Goal: Information Seeking & Learning: Learn about a topic

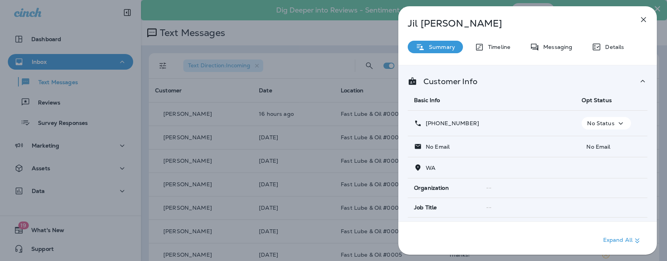
click at [304, 75] on div "[PERSON_NAME] Summary Timeline Messaging Details Customer Info Basic Info Opt S…" at bounding box center [333, 130] width 667 height 261
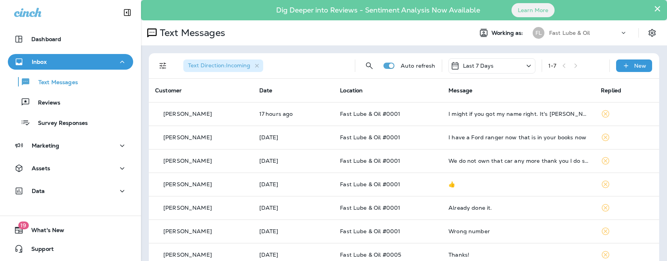
click at [144, 72] on div "Text Direction : Incoming Auto refresh Last 7 Days 1 - 7 New Customer Date Loca…" at bounding box center [404, 159] width 526 height 229
click at [148, 60] on div "Text Direction : Incoming Auto refresh Last 7 Days 1 - 7 New Customer Date Loca…" at bounding box center [404, 159] width 526 height 229
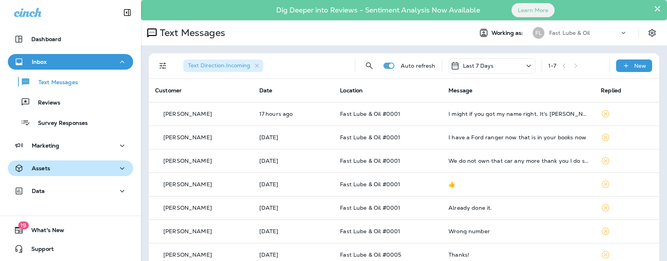
click at [79, 177] on div "Assets" at bounding box center [70, 171] width 141 height 20
click at [78, 175] on button "Assets" at bounding box center [70, 169] width 125 height 16
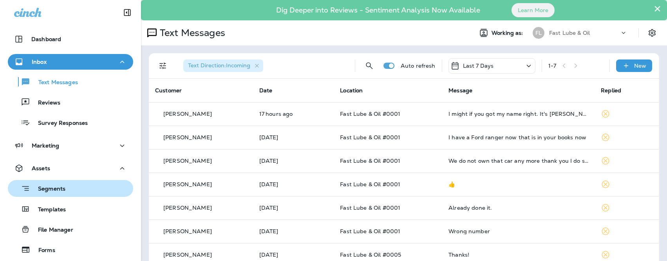
click at [80, 191] on div "Segments" at bounding box center [70, 188] width 119 height 12
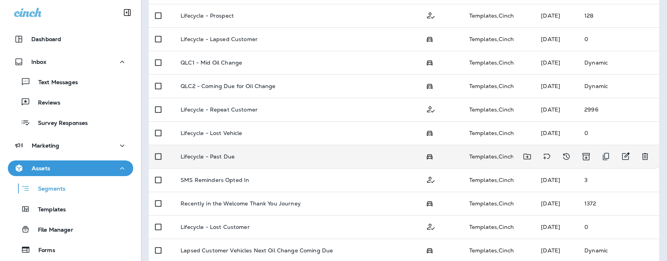
scroll to position [260, 0]
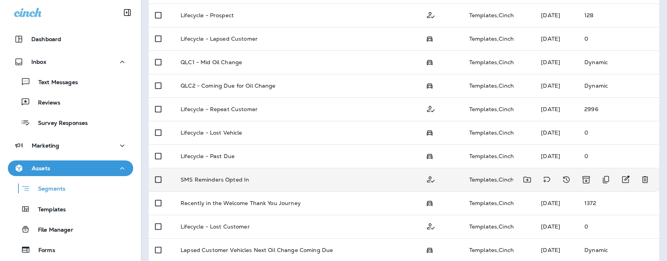
click at [239, 186] on td "SMS Reminders Opted In" at bounding box center [296, 179] width 245 height 23
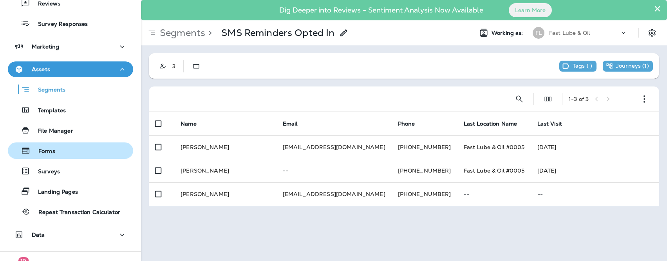
scroll to position [114, 0]
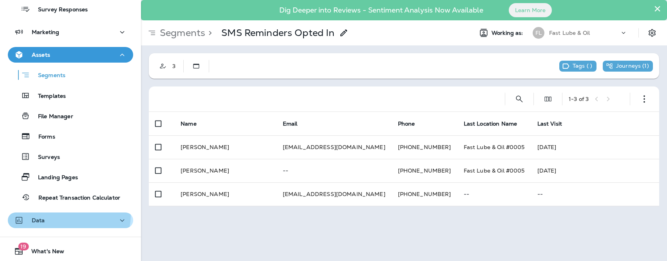
click at [56, 214] on button "Data" at bounding box center [70, 221] width 125 height 16
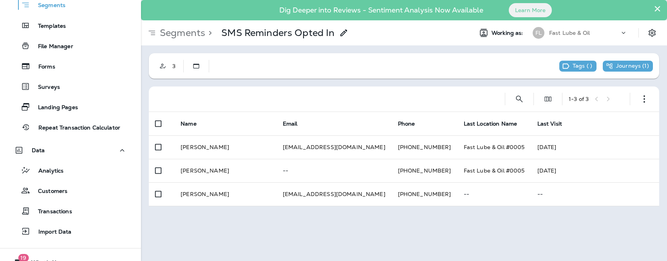
scroll to position [186, 0]
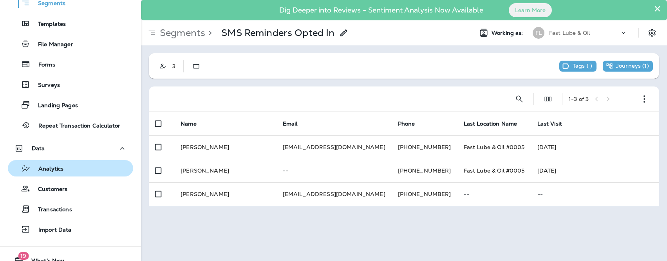
click at [61, 173] on p "Analytics" at bounding box center [47, 169] width 33 height 7
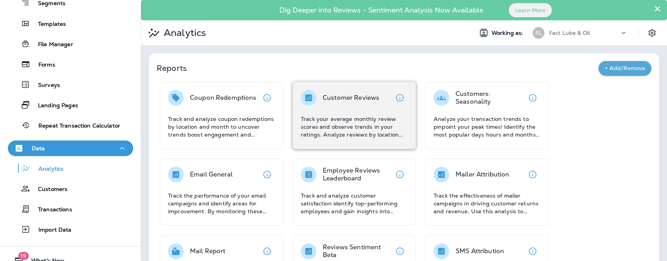
click at [331, 108] on div "Customer Reviews Track your average monthly review scores and observe trends in…" at bounding box center [354, 114] width 107 height 49
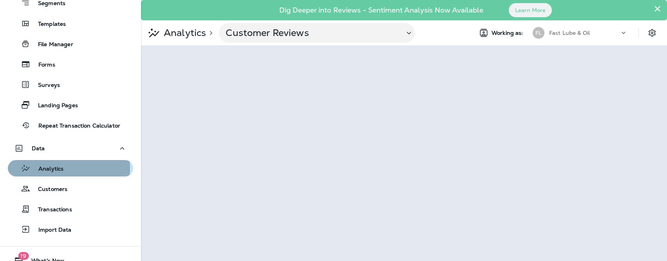
click at [66, 168] on div "Analytics" at bounding box center [70, 168] width 119 height 12
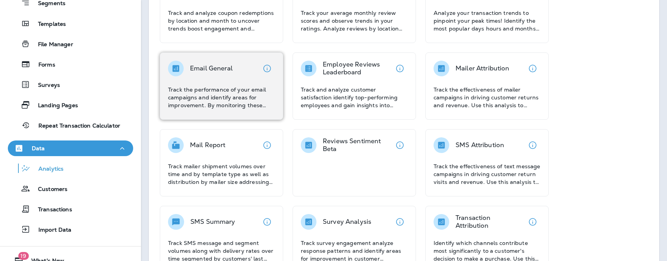
scroll to position [135, 0]
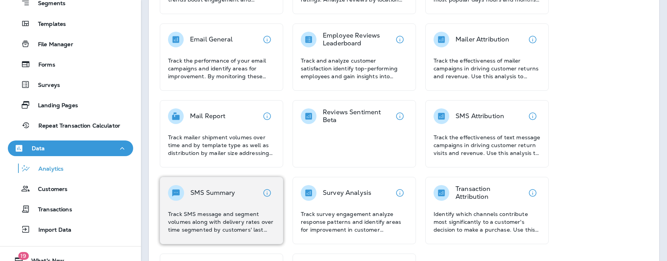
click at [239, 191] on div "SMS Summary" at bounding box center [221, 193] width 107 height 16
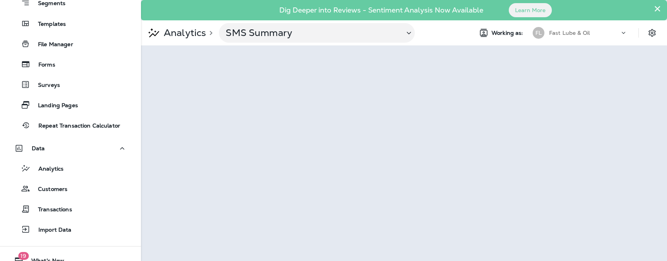
click at [182, 33] on p "Analytics" at bounding box center [183, 33] width 45 height 12
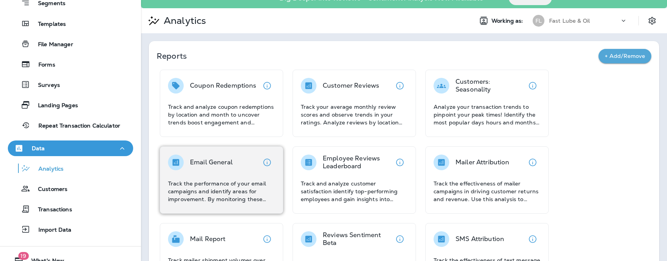
scroll to position [13, 0]
click at [241, 173] on div "Email General Track the performance of your email campaigns and identify areas …" at bounding box center [221, 178] width 107 height 49
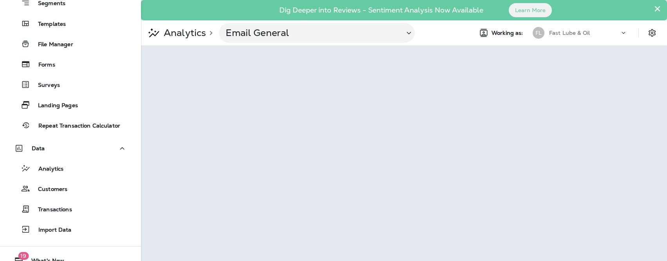
click at [626, 34] on icon at bounding box center [623, 33] width 8 height 8
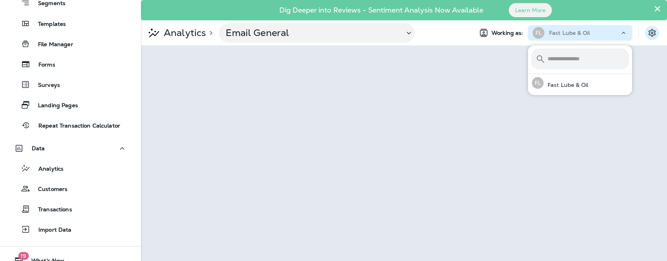
click at [652, 31] on icon "Settings" at bounding box center [651, 32] width 9 height 9
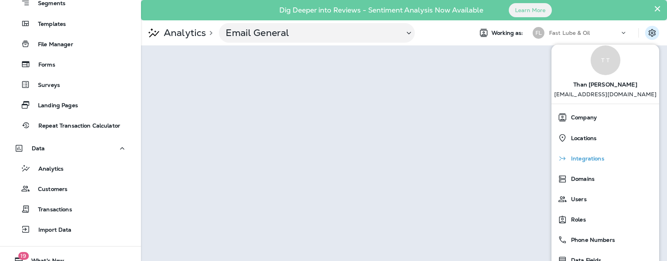
scroll to position [14, 0]
click at [602, 162] on div "Integrations" at bounding box center [604, 158] width 101 height 16
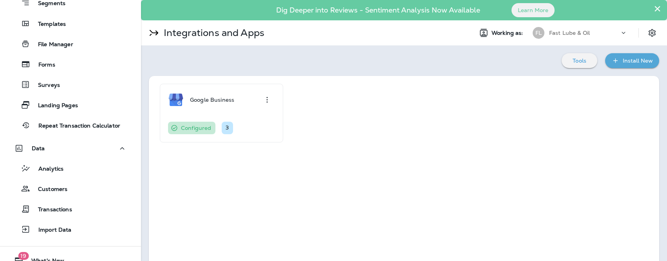
click at [622, 58] on div "Install New" at bounding box center [637, 61] width 30 height 10
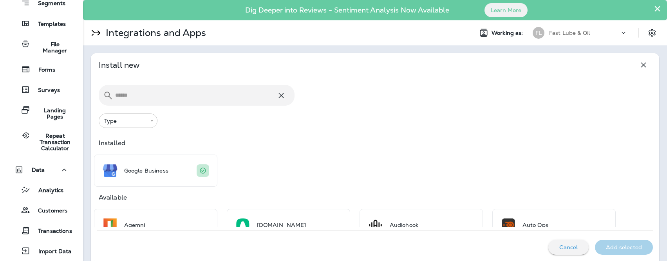
click at [653, 9] on button "×" at bounding box center [656, 8] width 7 height 13
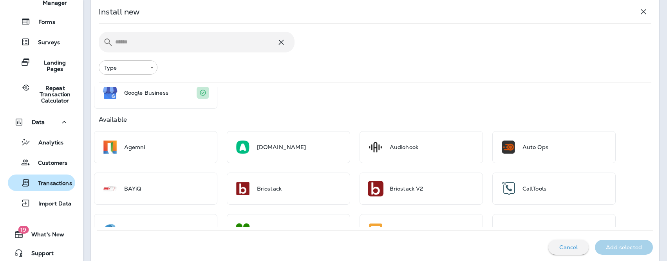
scroll to position [248, 0]
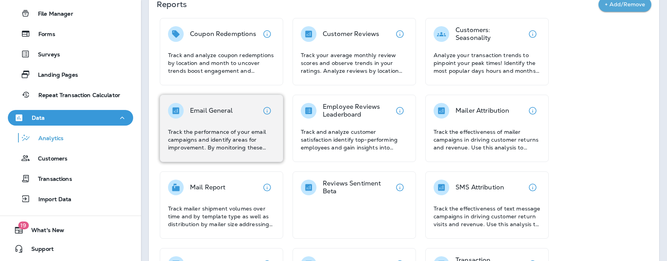
scroll to position [51, 0]
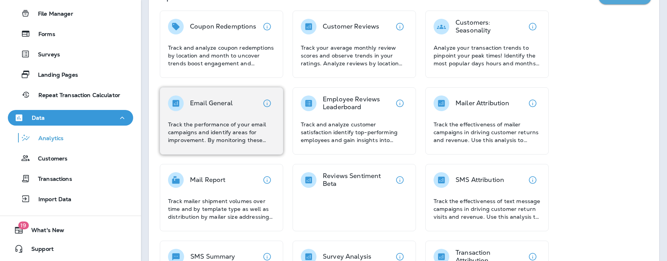
click at [241, 117] on div "Email General Track the performance of your email campaigns and identify areas …" at bounding box center [221, 120] width 107 height 49
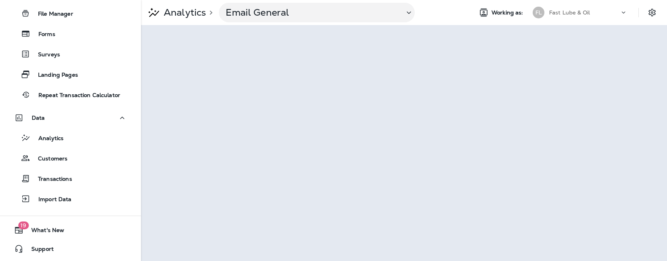
click at [191, 14] on p "Analytics" at bounding box center [183, 13] width 45 height 12
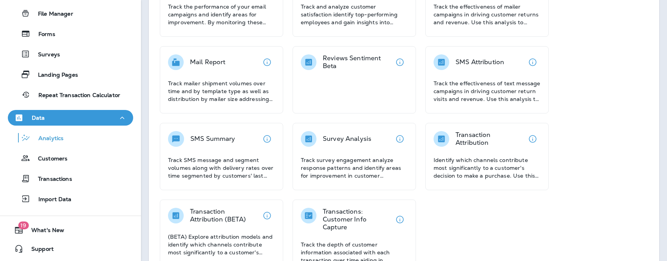
scroll to position [180, 0]
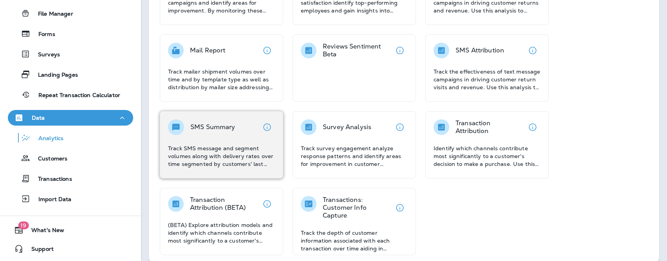
click at [237, 139] on div "SMS Summary Track SMS message and segment volumes along with delivery rates ove…" at bounding box center [221, 143] width 107 height 49
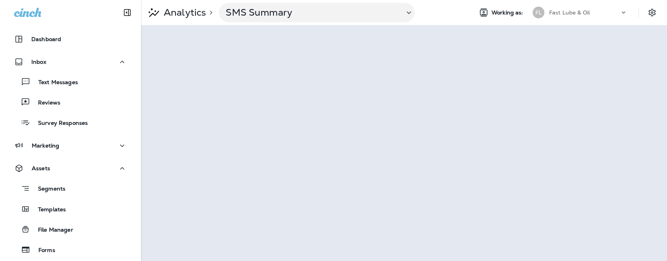
click at [180, 13] on p "Analytics" at bounding box center [183, 13] width 45 height 12
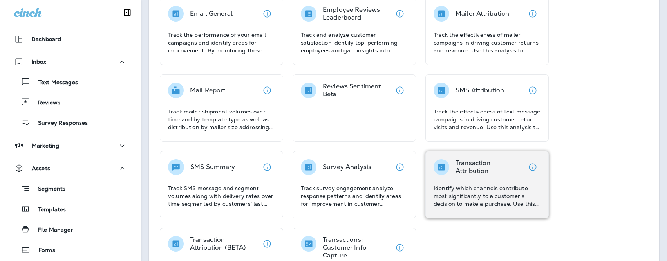
scroll to position [143, 0]
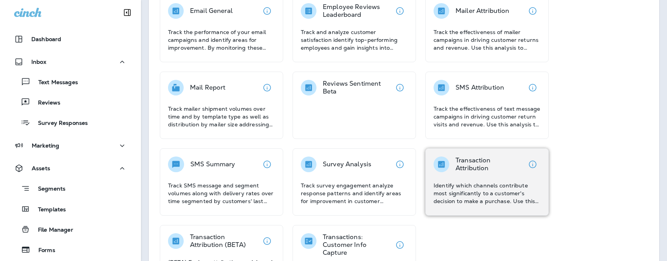
click at [493, 187] on p "Identify which channels contribute most significantly to a customer's decision …" at bounding box center [486, 193] width 107 height 23
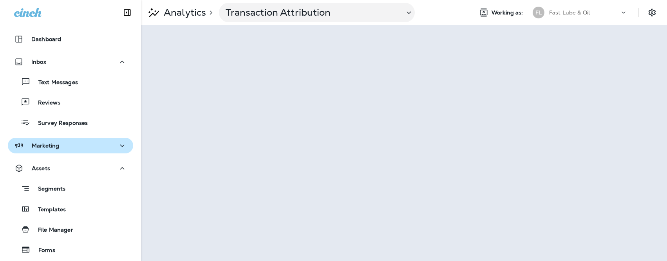
click at [66, 145] on div "Marketing" at bounding box center [70, 146] width 113 height 10
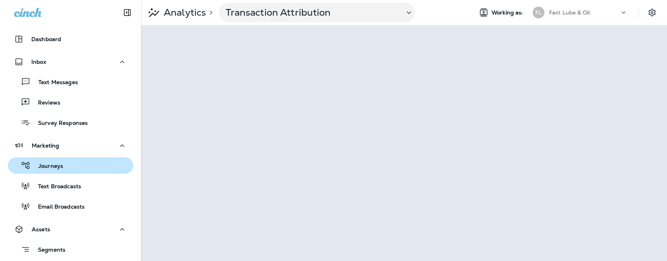
click at [66, 171] on button "Journeys" at bounding box center [70, 165] width 125 height 16
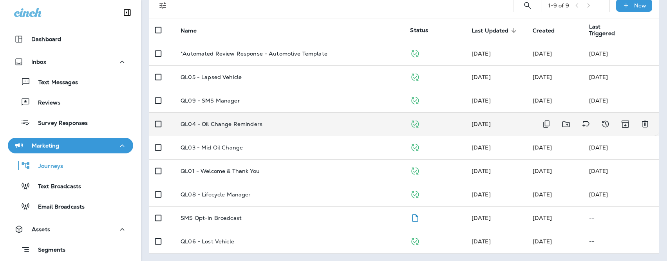
scroll to position [61, 0]
click at [240, 117] on td "QL04 - Oil Change Reminders" at bounding box center [288, 123] width 229 height 23
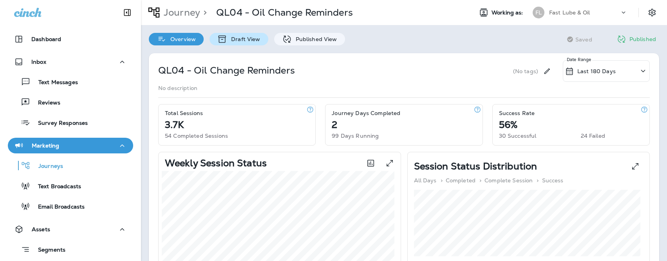
click at [260, 40] on div "Draft View" at bounding box center [238, 39] width 58 height 13
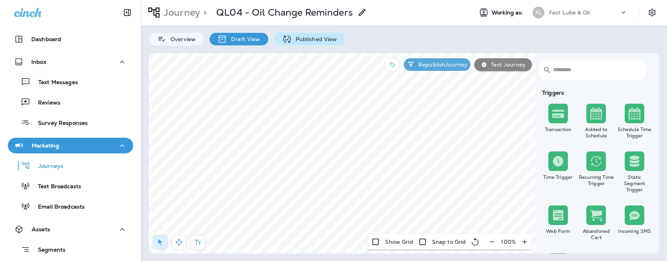
click at [305, 39] on p "Published View" at bounding box center [314, 39] width 45 height 6
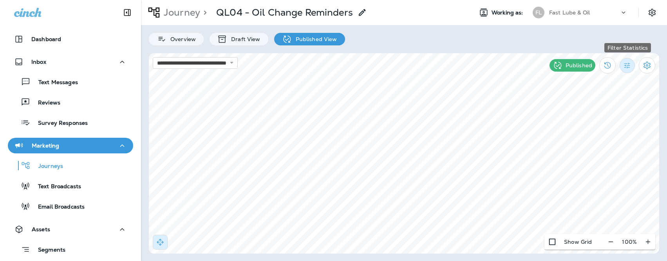
click at [633, 69] on button "Filter Statistics" at bounding box center [626, 65] width 15 height 15
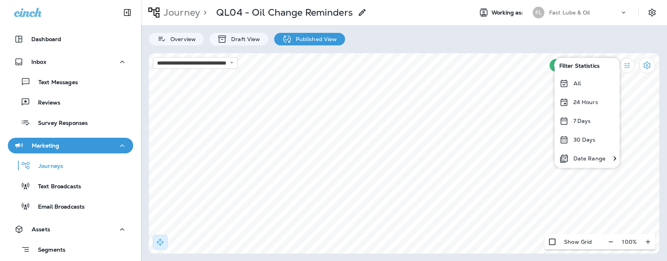
click at [451, 43] on div "Overview Draft View Published View" at bounding box center [404, 35] width 526 height 20
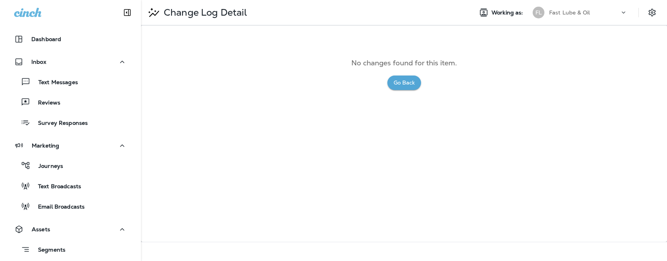
click at [406, 78] on button "Go Back" at bounding box center [404, 83] width 34 height 14
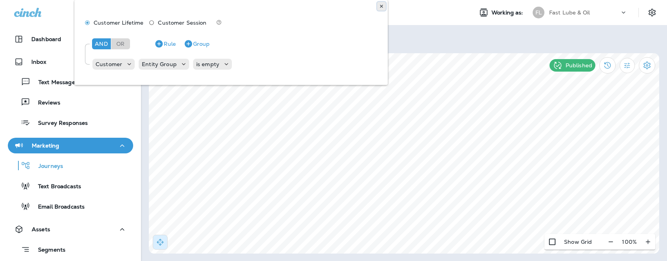
click at [378, 3] on button at bounding box center [381, 6] width 9 height 9
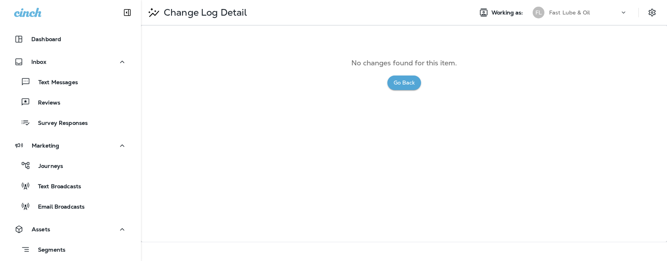
click at [401, 83] on button "Go Back" at bounding box center [404, 83] width 34 height 14
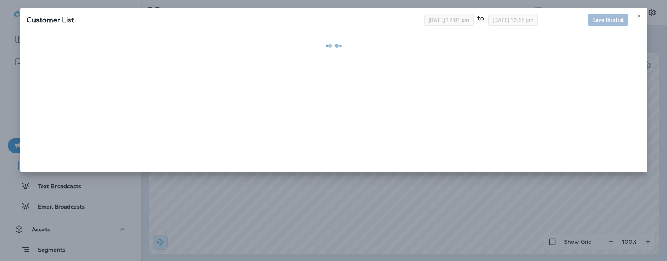
click at [319, 193] on div "Customer List [DATE] 12:01 pm to [DATE] 12:11 pm Save this list" at bounding box center [333, 130] width 667 height 261
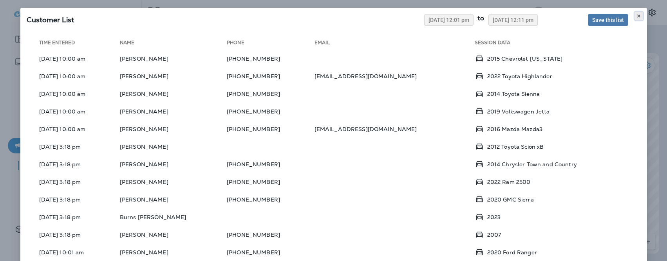
click at [635, 13] on button at bounding box center [638, 16] width 9 height 9
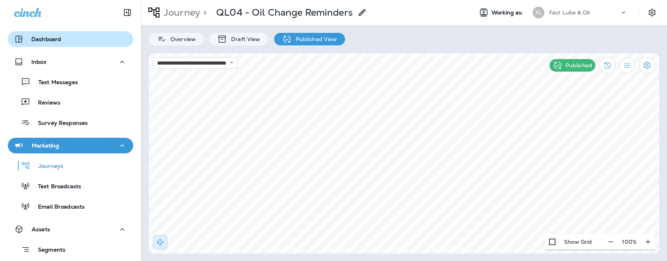
click at [49, 31] on button "Dashboard" at bounding box center [70, 39] width 125 height 16
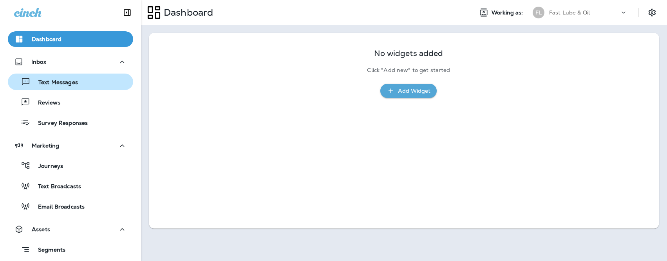
click at [67, 84] on p "Text Messages" at bounding box center [54, 82] width 47 height 7
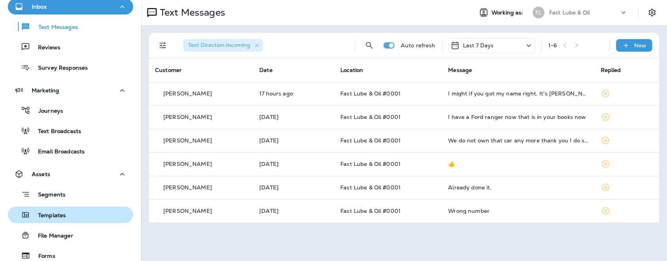
scroll to position [110, 0]
